Goal: Information Seeking & Learning: Find specific fact

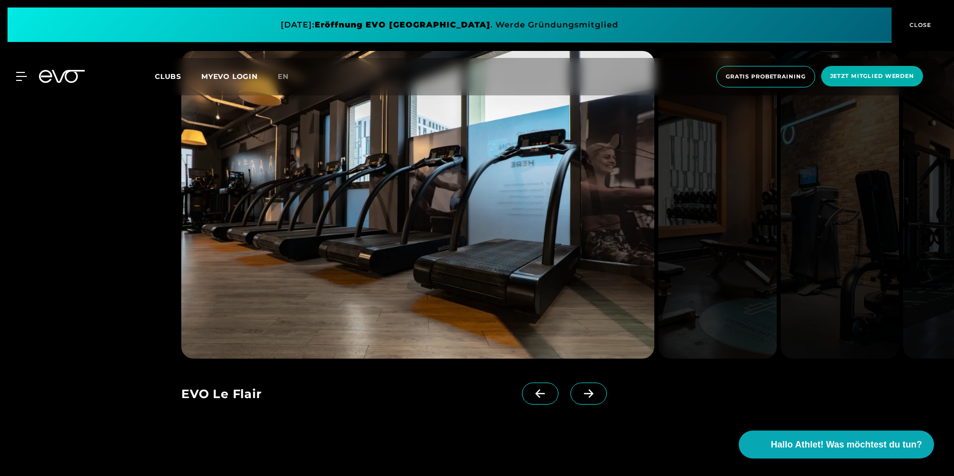
scroll to position [1031, 0]
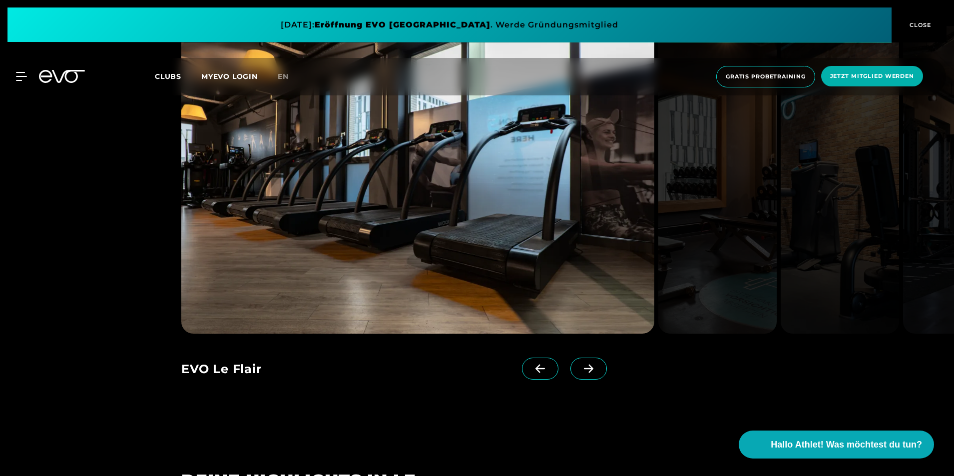
click at [580, 367] on icon at bounding box center [588, 368] width 17 height 9
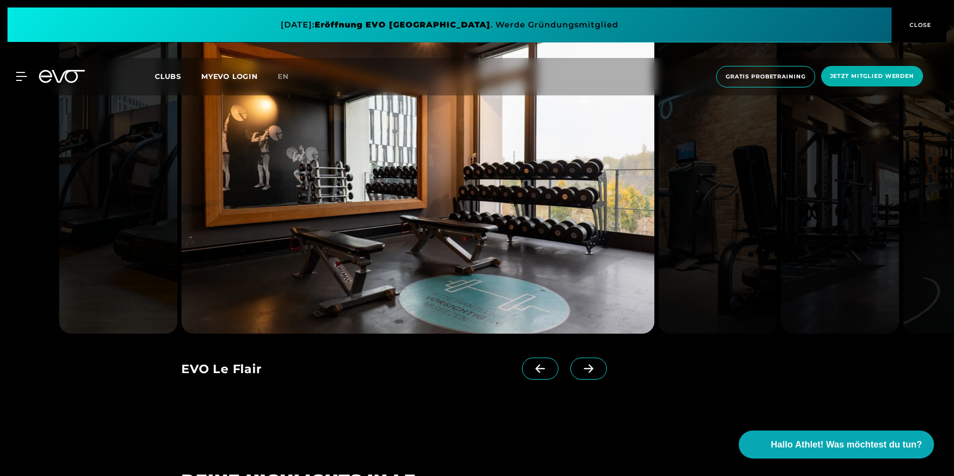
click at [580, 369] on icon at bounding box center [588, 368] width 17 height 9
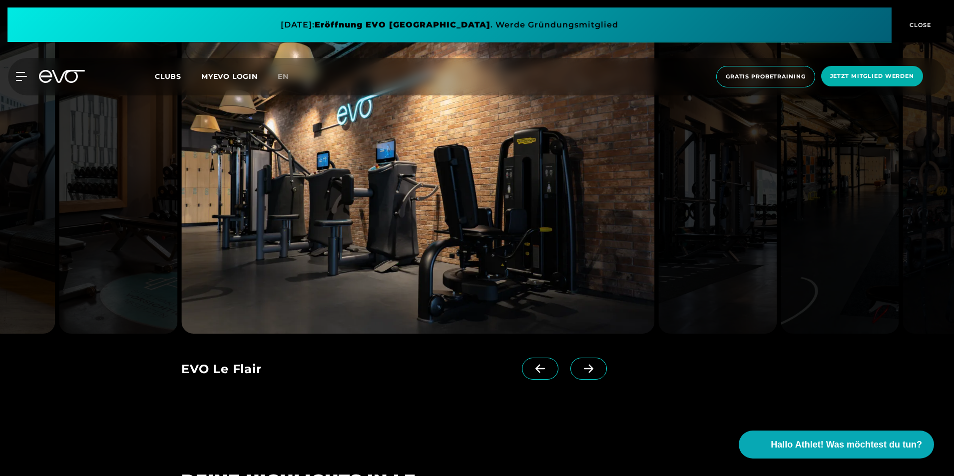
click at [580, 369] on icon at bounding box center [588, 368] width 17 height 9
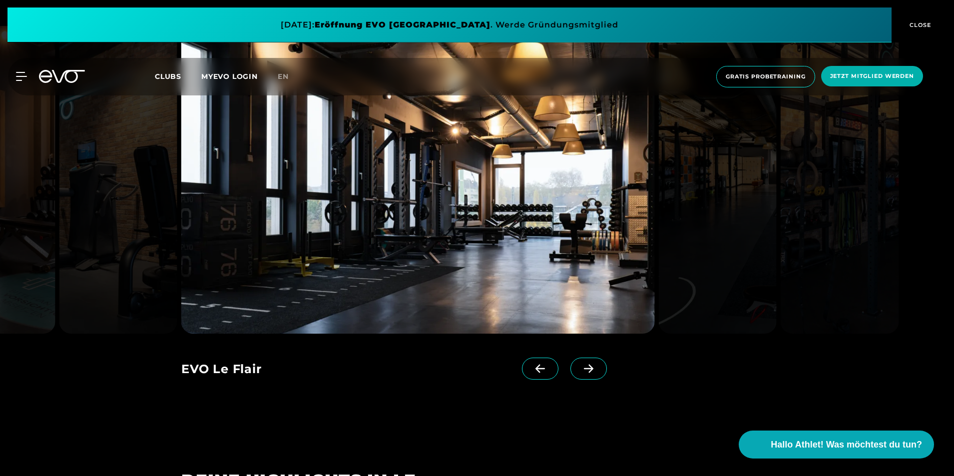
click at [580, 369] on icon at bounding box center [588, 368] width 17 height 9
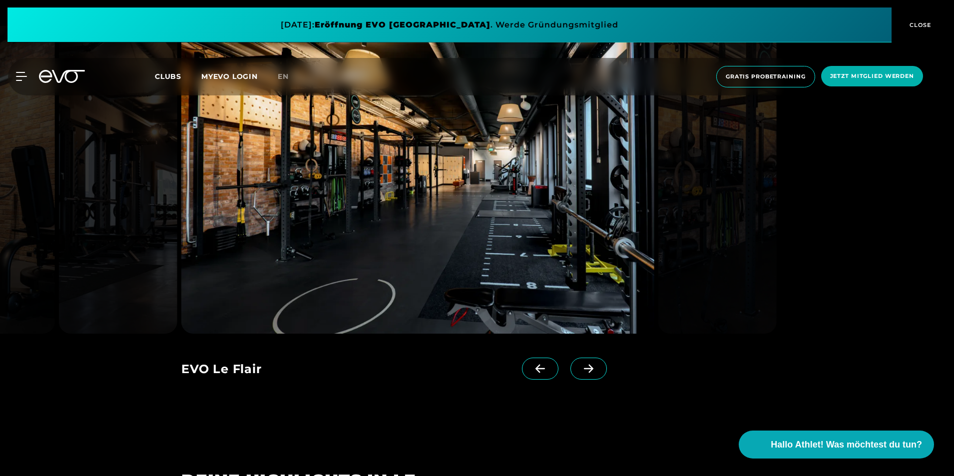
click at [580, 369] on icon at bounding box center [588, 368] width 17 height 9
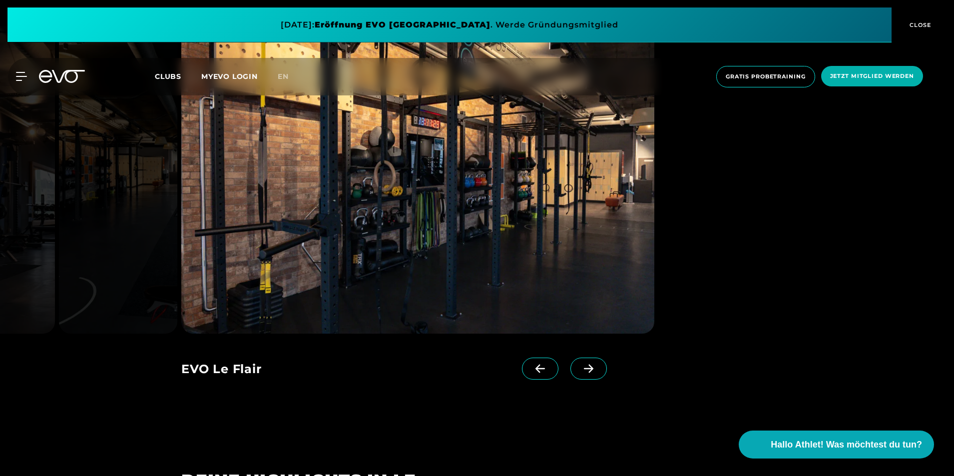
click at [580, 369] on icon at bounding box center [588, 368] width 17 height 9
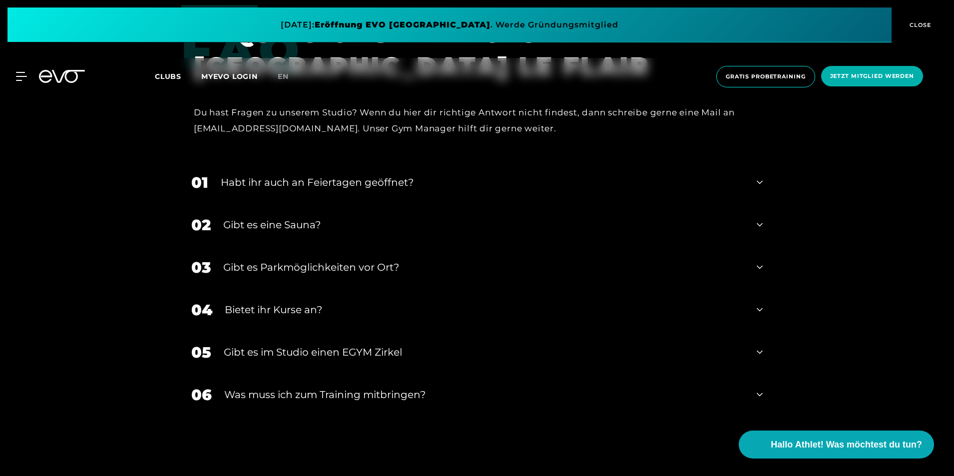
scroll to position [3340, 0]
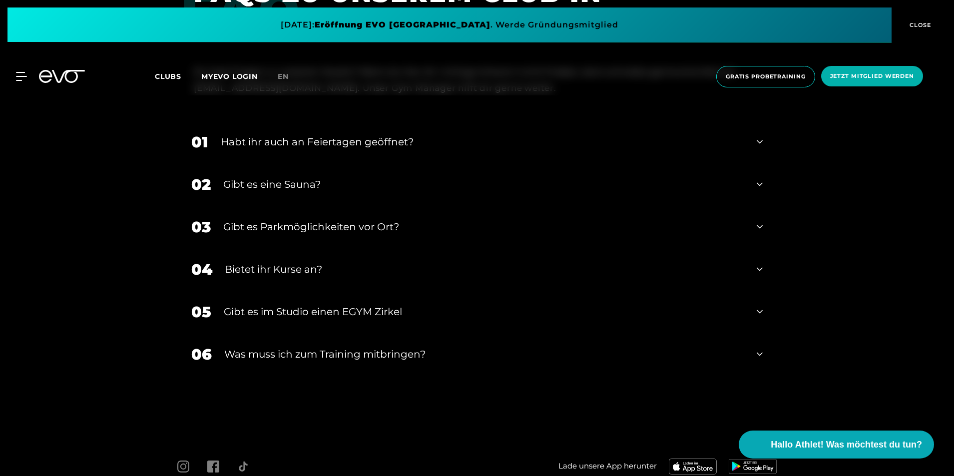
click at [422, 186] on div "Gibt es eine Sauna?" at bounding box center [483, 184] width 521 height 15
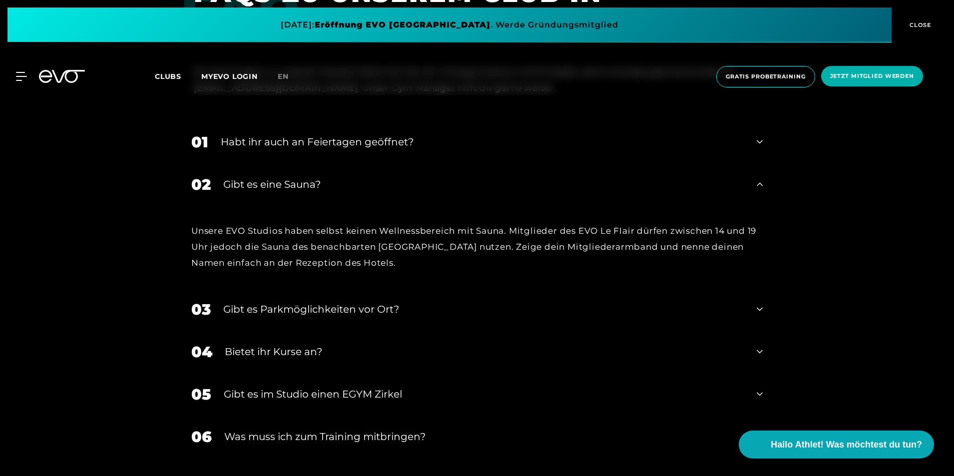
click at [422, 186] on div "Gibt es eine Sauna?" at bounding box center [483, 184] width 521 height 15
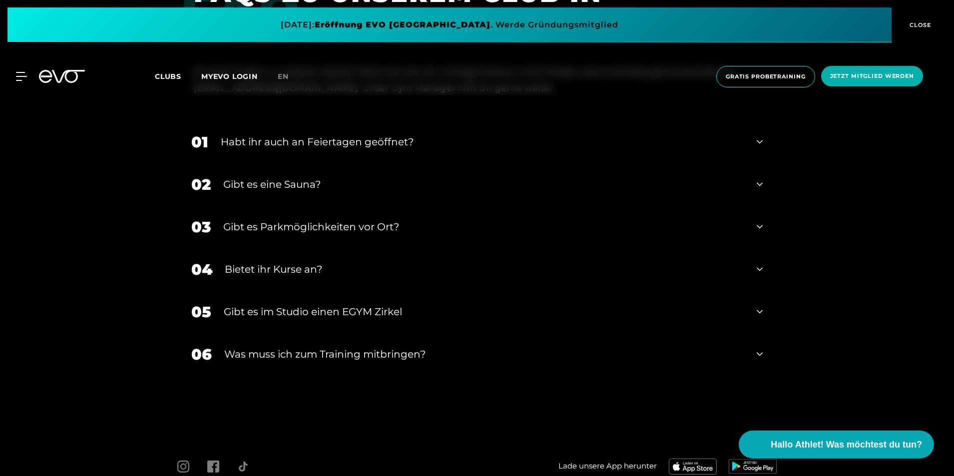
click at [943, 276] on div "FAQ FAQS ZU UNSEREM CLUB IN [GEOGRAPHIC_DATA] LE FLAIR Du hast Fragen zu unsere…" at bounding box center [477, 195] width 954 height 461
click at [94, 270] on div "FAQ FAQS ZU UNSEREM CLUB IN [GEOGRAPHIC_DATA] LE FLAIR Du hast Fragen zu unsere…" at bounding box center [477, 195] width 954 height 461
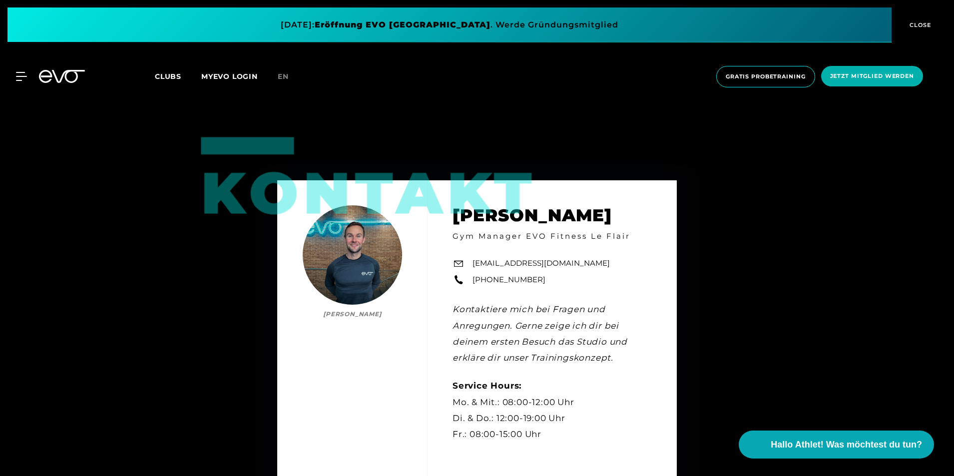
scroll to position [2701, 0]
